Goal: Task Accomplishment & Management: Use online tool/utility

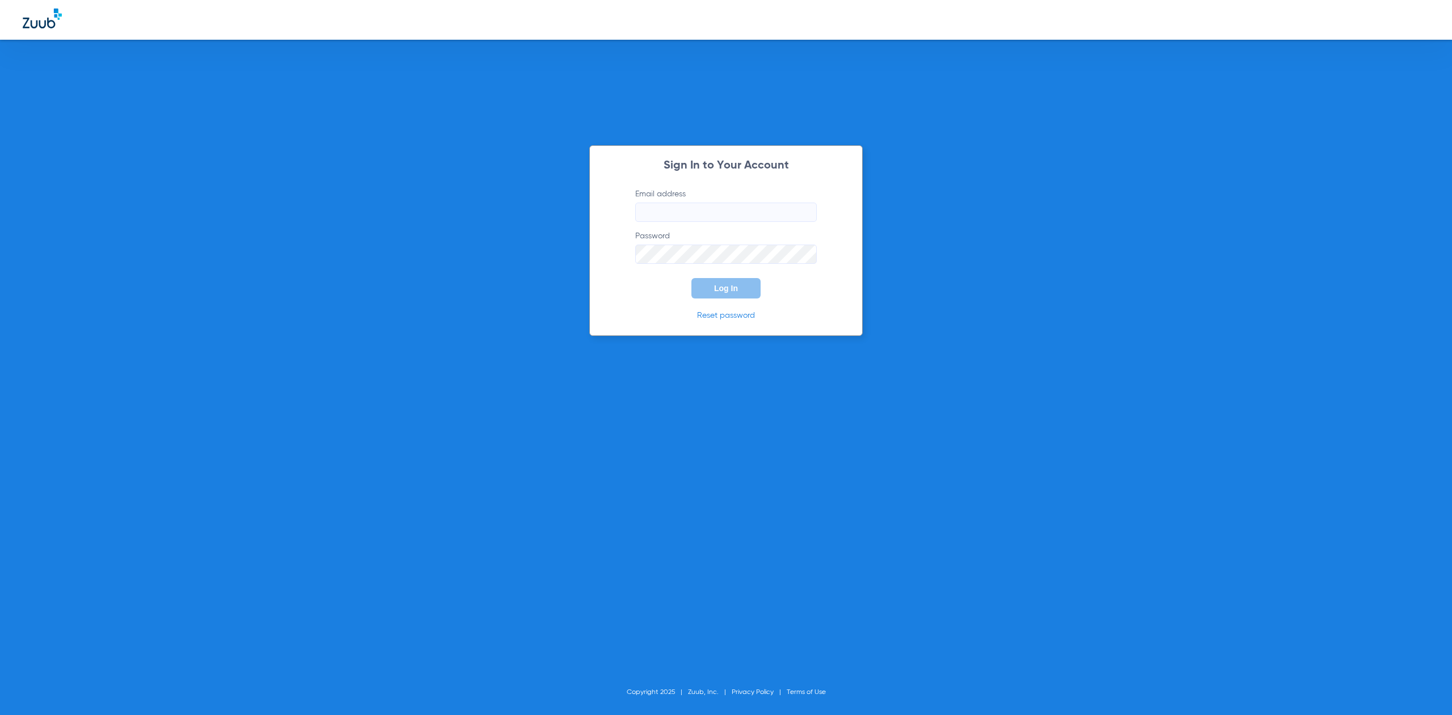
type input "[EMAIL_ADDRESS][DOMAIN_NAME]"
click at [713, 286] on button "Log In" at bounding box center [725, 288] width 69 height 20
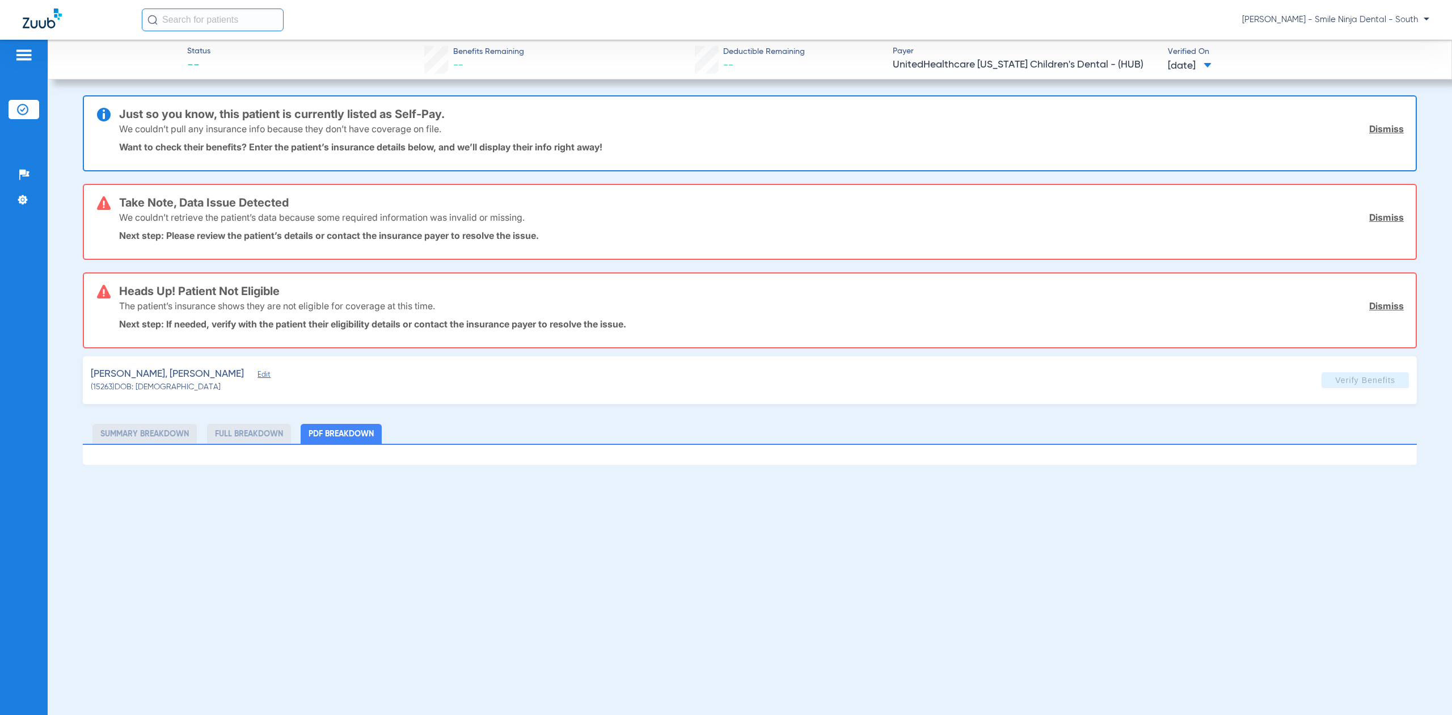
click at [36, 31] on div at bounding box center [82, 20] width 119 height 23
click at [34, 22] on img at bounding box center [42, 19] width 39 height 20
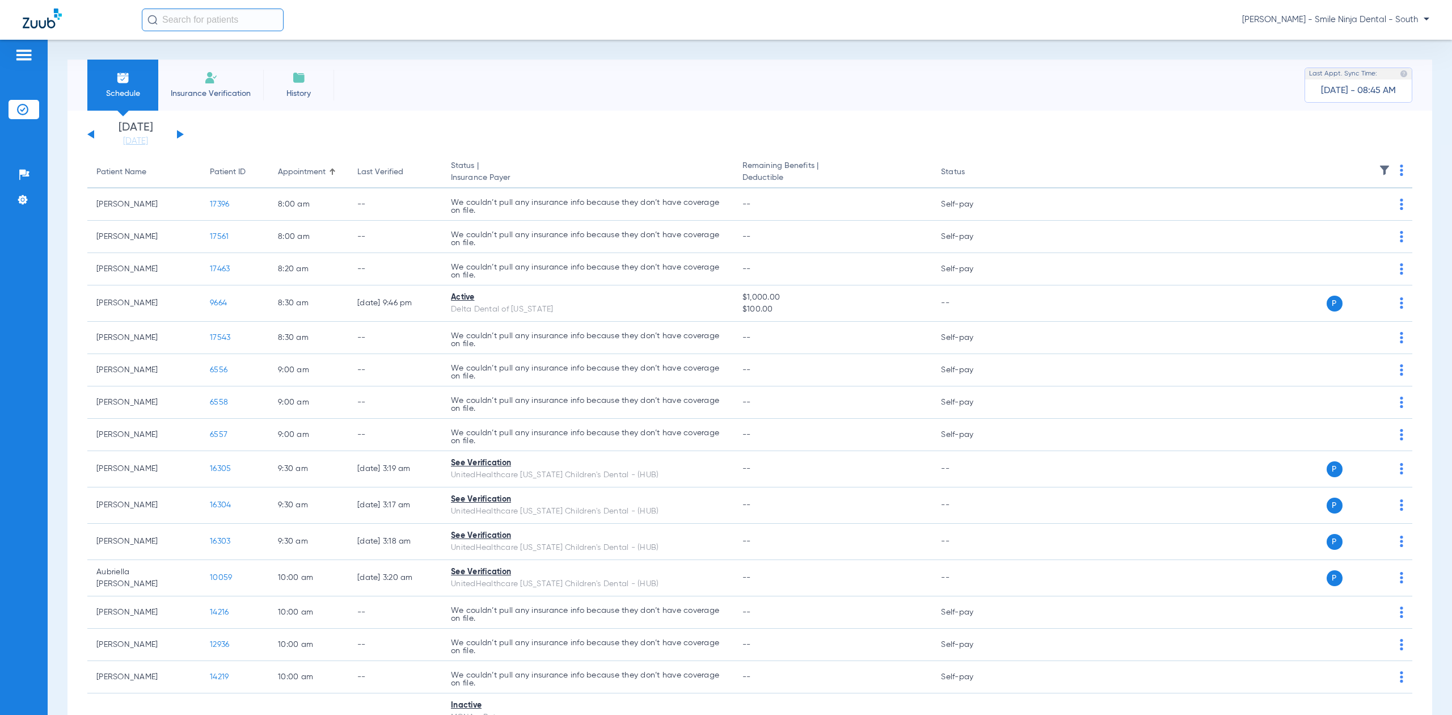
click at [183, 130] on div "[DATE] [DATE] [DATE] [DATE] [DATE] [DATE] [DATE] [DATE] [DATE] [DATE] [DATE] [D…" at bounding box center [135, 134] width 96 height 25
click at [180, 133] on button at bounding box center [180, 134] width 7 height 9
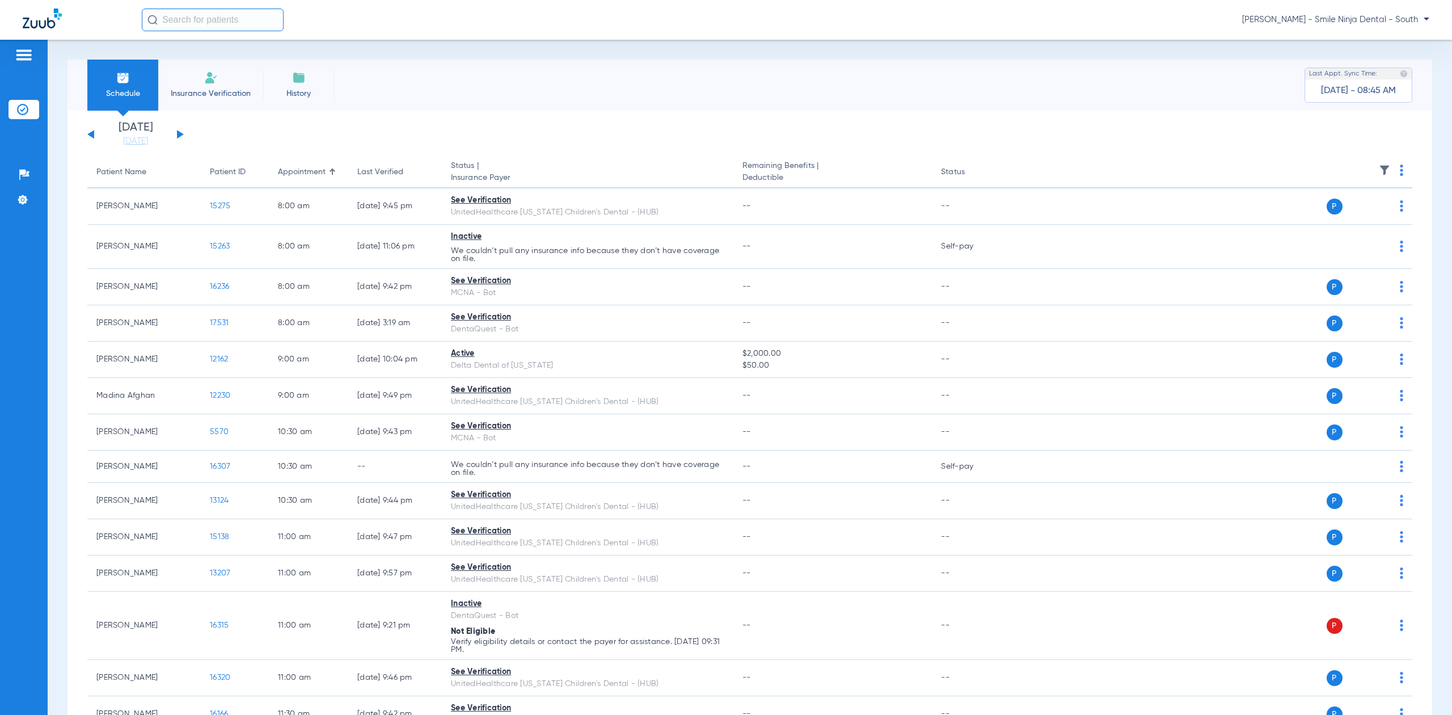
click at [1392, 171] on th at bounding box center [1210, 173] width 404 height 32
click at [1393, 168] on th at bounding box center [1210, 173] width 404 height 32
click at [1400, 171] on img at bounding box center [1401, 169] width 3 height 11
click at [1339, 214] on span "Verify All" at bounding box center [1348, 216] width 68 height 8
